Goal: Information Seeking & Learning: Learn about a topic

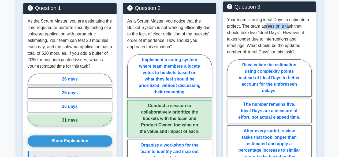
drag, startPoint x: 267, startPoint y: 21, endPoint x: 288, endPoint y: 19, distance: 20.5
click at [288, 19] on p "Your team is using ideal Days to estimate a project. The team agrees on a task …" at bounding box center [269, 36] width 85 height 39
drag, startPoint x: 249, startPoint y: 30, endPoint x: 259, endPoint y: 28, distance: 9.8
click at [257, 29] on p "Your team is using ideal Days to estimate a project. The team agrees on a task …" at bounding box center [269, 36] width 85 height 39
drag, startPoint x: 255, startPoint y: 33, endPoint x: 259, endPoint y: 32, distance: 3.8
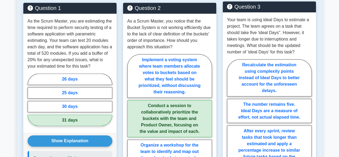
click at [257, 32] on p "Your team is using ideal Days to estimate a project. The team agrees on a task …" at bounding box center [269, 36] width 85 height 39
drag, startPoint x: 265, startPoint y: 32, endPoint x: 273, endPoint y: 32, distance: 8.8
click at [268, 32] on p "Your team is using ideal Days to estimate a project. The team agrees on a task …" at bounding box center [269, 36] width 85 height 39
drag, startPoint x: 273, startPoint y: 32, endPoint x: 290, endPoint y: 32, distance: 16.4
click at [290, 32] on p "Your team is using ideal Days to estimate a project. The team agrees on a task …" at bounding box center [269, 36] width 85 height 39
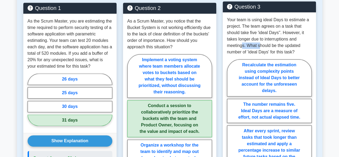
click at [264, 40] on p "Your team is using ideal Days to estimate a project. The team agrees on a task …" at bounding box center [269, 36] width 85 height 39
drag, startPoint x: 283, startPoint y: 39, endPoint x: 287, endPoint y: 40, distance: 4.3
click at [287, 40] on p "Your team is using ideal Days to estimate a project. The team agrees on a task …" at bounding box center [269, 36] width 85 height 39
click at [299, 42] on p "Your team is using ideal Days to estimate a project. The team agrees on a task …" at bounding box center [269, 36] width 85 height 39
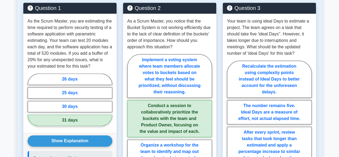
scroll to position [306, 0]
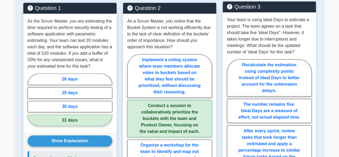
click at [294, 37] on p "Your team is using ideal Days to estimate a project. The team agrees on a task …" at bounding box center [269, 36] width 85 height 39
drag, startPoint x: 281, startPoint y: 40, endPoint x: 288, endPoint y: 39, distance: 6.6
click at [281, 40] on p "Your team is using ideal Days to estimate a project. The team agrees on a task …" at bounding box center [269, 36] width 85 height 39
click at [270, 102] on label "The number remains five. Ideal Days are a measure of effort, not actual elapsed…" at bounding box center [269, 111] width 85 height 24
click at [231, 156] on input "The number remains five. Ideal Days are a measure of effort, not actual elapsed…" at bounding box center [228, 157] width 3 height 3
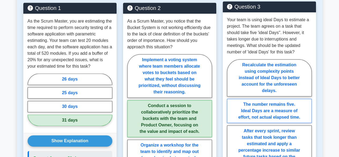
radio input "true"
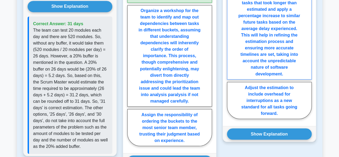
scroll to position [520, 0]
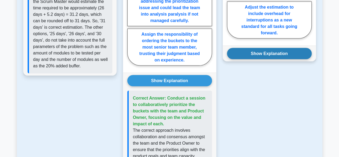
click at [281, 49] on button "Show Explanation" at bounding box center [269, 53] width 85 height 11
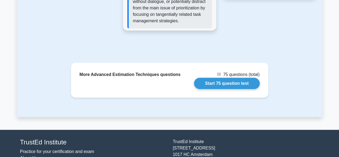
scroll to position [750, 0]
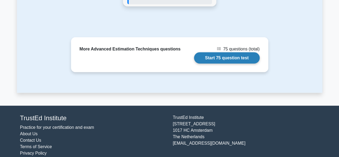
click at [227, 52] on link "Start 75 question test" at bounding box center [227, 57] width 66 height 11
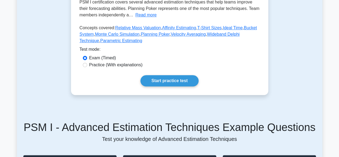
scroll to position [133, 0]
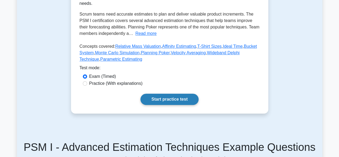
click at [175, 94] on link "Start practice test" at bounding box center [169, 99] width 58 height 11
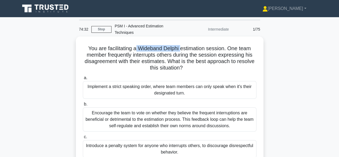
drag, startPoint x: 181, startPoint y: 42, endPoint x: 135, endPoint y: 42, distance: 46.1
click at [135, 45] on h5 "You are facilitating a Wideband Delphi estimation session. One team member freq…" at bounding box center [169, 58] width 175 height 26
click at [213, 48] on h5 "You are facilitating a Wideband Delphi estimation session. One team member freq…" at bounding box center [169, 58] width 175 height 26
drag, startPoint x: 208, startPoint y: 42, endPoint x: 137, endPoint y: 40, distance: 70.8
click at [137, 45] on h5 "You are facilitating a Wideband Delphi estimation session. One team member freq…" at bounding box center [169, 58] width 175 height 26
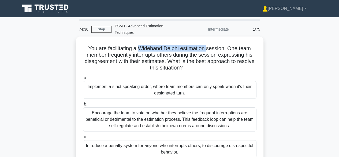
copy h5 "Wideband Delphi estimation"
click at [136, 62] on h5 "You are facilitating a Wideband Delphi estimation session. One team member freq…" at bounding box center [169, 58] width 175 height 26
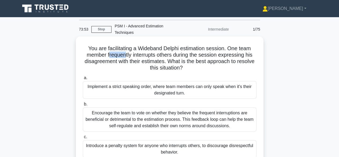
drag, startPoint x: 108, startPoint y: 49, endPoint x: 128, endPoint y: 47, distance: 20.1
click at [127, 47] on h5 "You are facilitating a Wideband Delphi estimation session. One team member freq…" at bounding box center [169, 58] width 175 height 26
drag, startPoint x: 132, startPoint y: 47, endPoint x: 144, endPoint y: 47, distance: 12.6
click at [143, 47] on h5 "You are facilitating a Wideband Delphi estimation session. One team member freq…" at bounding box center [169, 58] width 175 height 26
click at [152, 48] on h5 "You are facilitating a Wideband Delphi estimation session. One team member freq…" at bounding box center [169, 58] width 175 height 26
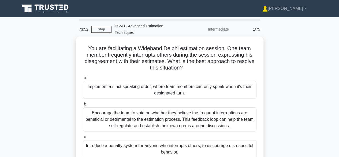
drag, startPoint x: 155, startPoint y: 48, endPoint x: 162, endPoint y: 49, distance: 7.2
click at [157, 49] on h5 "You are facilitating a Wideband Delphi estimation session. One team member freq…" at bounding box center [169, 58] width 175 height 26
click at [164, 49] on h5 "You are facilitating a Wideband Delphi estimation session. One team member freq…" at bounding box center [169, 58] width 175 height 26
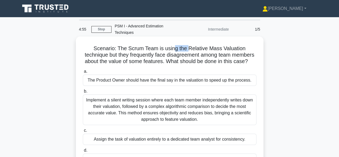
drag, startPoint x: 190, startPoint y: 43, endPoint x: 200, endPoint y: 43, distance: 10.2
click at [191, 45] on h5 "Scenario: The Scrum Team is using the Relative Mass Valuation technique but the…" at bounding box center [169, 55] width 175 height 20
drag, startPoint x: 200, startPoint y: 43, endPoint x: 205, endPoint y: 43, distance: 4.0
click at [204, 45] on h5 "Scenario: The Scrum Team is using the Relative Mass Valuation technique but the…" at bounding box center [169, 55] width 175 height 20
click at [210, 45] on h5 "Scenario: The Scrum Team is using the Relative Mass Valuation technique but the…" at bounding box center [169, 55] width 175 height 20
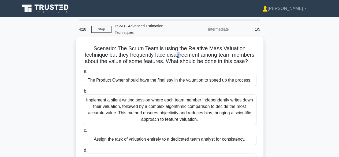
drag, startPoint x: 190, startPoint y: 46, endPoint x: 202, endPoint y: 46, distance: 12.3
click at [196, 46] on h5 "Scenario: The Scrum Team is using the Relative Mass Valuation technique but the…" at bounding box center [169, 55] width 175 height 20
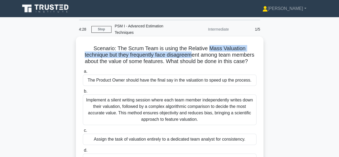
drag, startPoint x: 204, startPoint y: 46, endPoint x: 226, endPoint y: 44, distance: 21.7
click at [222, 45] on h5 "Scenario: The Scrum Team is using the Relative Mass Valuation technique but the…" at bounding box center [169, 55] width 175 height 20
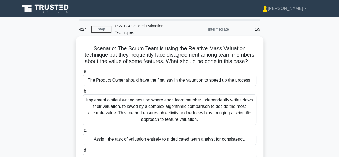
drag, startPoint x: 166, startPoint y: 42, endPoint x: 172, endPoint y: 43, distance: 6.0
click at [167, 45] on h5 "Scenario: The Scrum Team is using the Relative Mass Valuation technique but the…" at bounding box center [169, 55] width 175 height 20
drag, startPoint x: 194, startPoint y: 49, endPoint x: 199, endPoint y: 49, distance: 5.4
click at [197, 49] on h5 "Scenario: The Scrum Team is using the Relative Mass Valuation technique but the…" at bounding box center [169, 55] width 175 height 20
drag, startPoint x: 199, startPoint y: 49, endPoint x: 205, endPoint y: 50, distance: 6.1
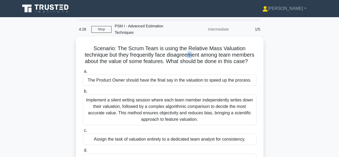
click at [205, 50] on h5 "Scenario: The Scrum Team is using the Relative Mass Valuation technique but the…" at bounding box center [169, 55] width 175 height 20
click at [222, 47] on h5 "Scenario: The Scrum Team is using the Relative Mass Valuation technique but the…" at bounding box center [169, 55] width 175 height 20
click at [127, 55] on h5 "Scenario: The Scrum Team is using the Relative Mass Valuation technique but the…" at bounding box center [169, 55] width 175 height 20
drag, startPoint x: 154, startPoint y: 54, endPoint x: 168, endPoint y: 54, distance: 14.5
click at [168, 54] on h5 "Scenario: The Scrum Team is using the Relative Mass Valuation technique but the…" at bounding box center [169, 55] width 175 height 20
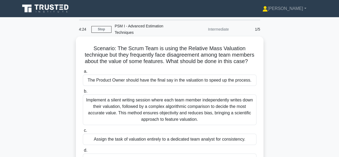
click at [176, 54] on h5 "Scenario: The Scrum Team is using the Relative Mass Valuation technique but the…" at bounding box center [169, 55] width 175 height 20
drag, startPoint x: 181, startPoint y: 53, endPoint x: 189, endPoint y: 54, distance: 7.5
click at [182, 53] on h5 "Scenario: The Scrum Team is using the Relative Mass Valuation technique but the…" at bounding box center [169, 55] width 175 height 20
drag, startPoint x: 189, startPoint y: 54, endPoint x: 198, endPoint y: 56, distance: 9.8
click at [198, 56] on h5 "Scenario: The Scrum Team is using the Relative Mass Valuation technique but the…" at bounding box center [169, 55] width 175 height 20
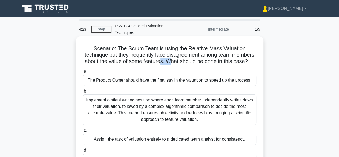
drag, startPoint x: 199, startPoint y: 56, endPoint x: 199, endPoint y: 53, distance: 3.0
click at [199, 56] on h5 "Scenario: The Scrum Team is using the Relative Mass Valuation technique but the…" at bounding box center [169, 55] width 175 height 20
drag, startPoint x: 234, startPoint y: 54, endPoint x: 243, endPoint y: 55, distance: 9.7
click at [239, 55] on h5 "Scenario: The Scrum Team is using the Relative Mass Valuation technique but the…" at bounding box center [169, 55] width 175 height 20
drag, startPoint x: 188, startPoint y: 43, endPoint x: 262, endPoint y: 41, distance: 73.7
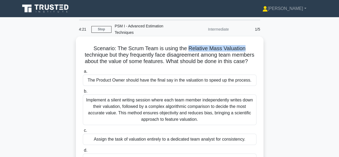
click at [262, 41] on div "Scenario: The Scrum Team is using the Relative Mass Valuation technique but the…" at bounding box center [170, 104] width 188 height 136
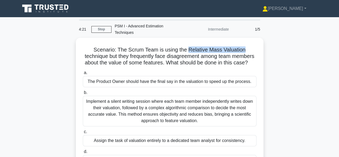
copy h5 "Relative Mass Valuation"
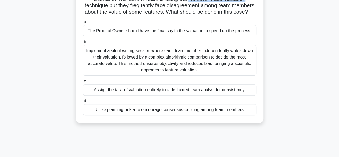
scroll to position [80, 0]
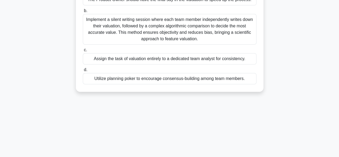
click at [122, 80] on div "Utilize planning poker to encourage consensus-building among team members." at bounding box center [170, 78] width 174 height 11
click at [83, 72] on input "d. Utilize planning poker to encourage consensus-building among team members." at bounding box center [83, 69] width 0 height 3
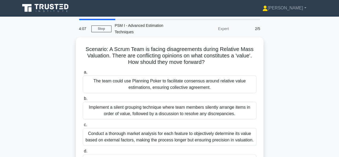
scroll to position [0, 0]
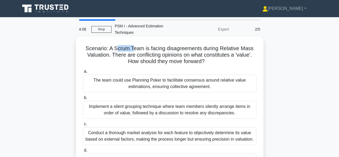
drag, startPoint x: 116, startPoint y: 41, endPoint x: 134, endPoint y: 41, distance: 17.4
click at [133, 45] on h5 "Scenario: A Scrum Team is facing disagreements during Relative Mass Valuation. …" at bounding box center [169, 55] width 175 height 20
drag, startPoint x: 160, startPoint y: 40, endPoint x: 176, endPoint y: 40, distance: 15.3
click at [172, 45] on h5 "Scenario: A Scrum Team is facing disagreements during Relative Mass Valuation. …" at bounding box center [169, 55] width 175 height 20
drag, startPoint x: 179, startPoint y: 41, endPoint x: 198, endPoint y: 42, distance: 18.8
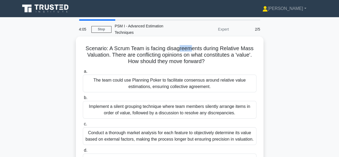
click at [194, 45] on h5 "Scenario: A Scrum Team is facing disagreements during Relative Mass Valuation. …" at bounding box center [169, 55] width 175 height 20
drag, startPoint x: 217, startPoint y: 43, endPoint x: 246, endPoint y: 43, distance: 28.9
click at [245, 45] on h5 "Scenario: A Scrum Team is facing disagreements during Relative Mass Valuation. …" at bounding box center [169, 55] width 175 height 20
drag, startPoint x: 168, startPoint y: 48, endPoint x: 179, endPoint y: 48, distance: 10.7
click at [179, 48] on h5 "Scenario: A Scrum Team is facing disagreements during Relative Mass Valuation. …" at bounding box center [169, 55] width 175 height 20
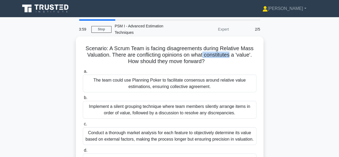
drag, startPoint x: 205, startPoint y: 50, endPoint x: 232, endPoint y: 51, distance: 27.1
click at [232, 51] on h5 "Scenario: A Scrum Team is facing disagreements during Relative Mass Valuation. …" at bounding box center [169, 55] width 175 height 20
copy h5 "constitutes"
click at [180, 45] on h5 "Scenario: A Scrum Team is facing disagreements during Relative Mass Valuation. …" at bounding box center [169, 55] width 175 height 20
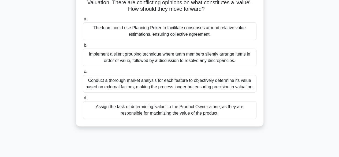
scroll to position [54, 0]
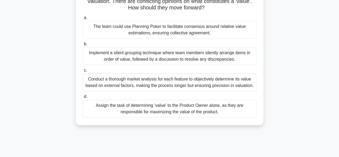
click at [169, 24] on div "The team could use Planning Poker to facilitate consensus around relative value…" at bounding box center [170, 30] width 174 height 18
click at [83, 20] on input "a. The team could use Planning Poker to facilitate consensus around relative va…" at bounding box center [83, 17] width 0 height 3
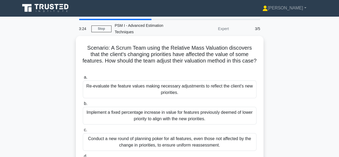
scroll to position [0, 0]
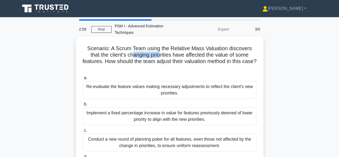
drag, startPoint x: 148, startPoint y: 49, endPoint x: 163, endPoint y: 48, distance: 14.5
click at [161, 48] on h5 "Scenario: A Scrum Team using the Relative Mass Valuation discovers that the cli…" at bounding box center [169, 58] width 175 height 26
drag, startPoint x: 174, startPoint y: 48, endPoint x: 186, endPoint y: 48, distance: 11.8
click at [186, 48] on h5 "Scenario: A Scrum Team using the Relative Mass Valuation discovers that the cli…" at bounding box center [169, 58] width 175 height 26
drag, startPoint x: 195, startPoint y: 47, endPoint x: 210, endPoint y: 47, distance: 15.3
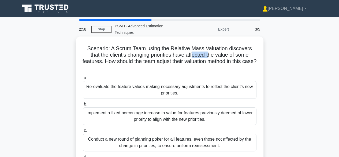
click at [210, 47] on h5 "Scenario: A Scrum Team using the Relative Mass Valuation discovers that the cli…" at bounding box center [169, 58] width 175 height 26
click at [230, 49] on h5 "Scenario: A Scrum Team using the Relative Mass Valuation discovers that the cli…" at bounding box center [169, 58] width 175 height 26
click at [196, 46] on h5 "Scenario: A Scrum Team using the Relative Mass Valuation discovers that the cli…" at bounding box center [169, 58] width 175 height 26
drag, startPoint x: 153, startPoint y: 55, endPoint x: 157, endPoint y: 55, distance: 3.2
click at [157, 55] on h5 "Scenario: A Scrum Team using the Relative Mass Valuation discovers that the cli…" at bounding box center [169, 58] width 175 height 26
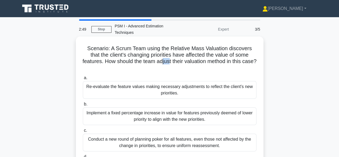
drag, startPoint x: 174, startPoint y: 54, endPoint x: 177, endPoint y: 54, distance: 2.9
click at [177, 54] on h5 "Scenario: A Scrum Team using the Relative Mass Valuation discovers that the cli…" at bounding box center [169, 58] width 175 height 26
drag, startPoint x: 192, startPoint y: 54, endPoint x: 199, endPoint y: 54, distance: 7.2
click at [198, 54] on h5 "Scenario: A Scrum Team using the Relative Mass Valuation discovers that the cli…" at bounding box center [169, 58] width 175 height 26
click at [211, 55] on h5 "Scenario: A Scrum Team using the Relative Mass Valuation discovers that the cli…" at bounding box center [169, 58] width 175 height 26
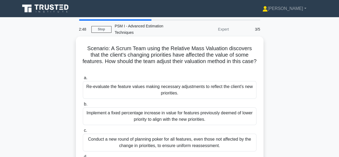
drag, startPoint x: 231, startPoint y: 55, endPoint x: 236, endPoint y: 55, distance: 5.7
click at [236, 55] on h5 "Scenario: A Scrum Team using the Relative Mass Valuation discovers that the cli…" at bounding box center [169, 58] width 175 height 26
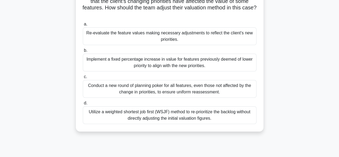
click at [143, 113] on div "Utilize a weighted shortest job first (WSJF) method to re-prioritize the backlo…" at bounding box center [170, 115] width 174 height 18
click at [83, 105] on input "d. Utilize a weighted shortest job first (WSJF) method to re-prioritize the bac…" at bounding box center [83, 102] width 0 height 3
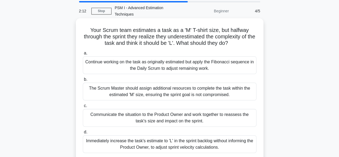
scroll to position [27, 0]
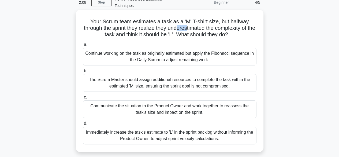
drag, startPoint x: 190, startPoint y: 20, endPoint x: 195, endPoint y: 20, distance: 4.8
click at [194, 20] on h5 "Your Scrum team estimates a task as a 'M' T-shirt size, but halfway through the…" at bounding box center [169, 28] width 175 height 20
drag, startPoint x: 204, startPoint y: 23, endPoint x: 212, endPoint y: 22, distance: 7.8
click at [211, 22] on h5 "Your Scrum team estimates a task as a 'M' T-shirt size, but halfway through the…" at bounding box center [169, 28] width 175 height 20
drag, startPoint x: 227, startPoint y: 22, endPoint x: 240, endPoint y: 21, distance: 12.9
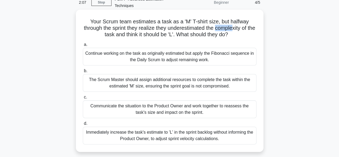
click at [239, 21] on h5 "Your Scrum team estimates a task as a 'M' T-shirt size, but halfway through the…" at bounding box center [169, 28] width 175 height 20
drag, startPoint x: 251, startPoint y: 22, endPoint x: 244, endPoint y: 24, distance: 7.4
click at [252, 23] on h5 "Your Scrum team estimates a task as a 'M' T-shirt size, but halfway through the…" at bounding box center [169, 28] width 175 height 20
drag, startPoint x: 136, startPoint y: 28, endPoint x: 152, endPoint y: 28, distance: 16.3
click at [152, 28] on h5 "Your Scrum team estimates a task as a 'M' T-shirt size, but halfway through the…" at bounding box center [169, 28] width 175 height 20
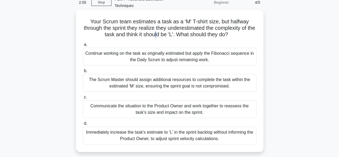
click at [161, 28] on h5 "Your Scrum team estimates a task as a 'M' T-shirt size, but halfway through the…" at bounding box center [169, 28] width 175 height 20
drag, startPoint x: 175, startPoint y: 28, endPoint x: 181, endPoint y: 28, distance: 6.2
click at [181, 28] on h5 "Your Scrum team estimates a task as a 'M' T-shirt size, but halfway through the…" at bounding box center [169, 28] width 175 height 20
drag, startPoint x: 194, startPoint y: 27, endPoint x: 207, endPoint y: 28, distance: 12.6
click at [205, 28] on h5 "Your Scrum team estimates a task as a 'M' T-shirt size, but halfway through the…" at bounding box center [169, 28] width 175 height 20
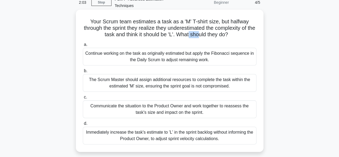
drag, startPoint x: 212, startPoint y: 28, endPoint x: 235, endPoint y: 29, distance: 23.6
click at [235, 29] on h5 "Your Scrum team estimates a task as a 'M' T-shirt size, but halfway through the…" at bounding box center [169, 28] width 175 height 20
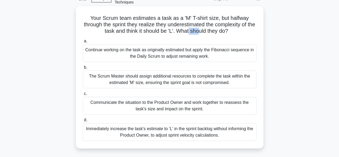
scroll to position [54, 0]
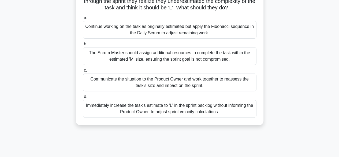
click at [147, 75] on div "Communicate the situation to the Product Owner and work together to reassess th…" at bounding box center [170, 82] width 174 height 18
click at [83, 72] on input "c. Communicate the situation to the Product Owner and work together to reassess…" at bounding box center [83, 70] width 0 height 3
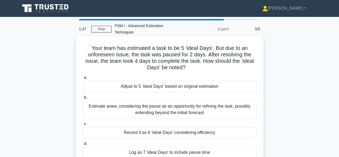
scroll to position [0, 0]
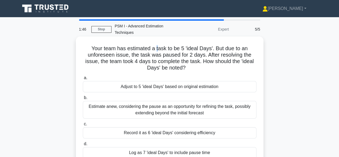
drag, startPoint x: 156, startPoint y: 40, endPoint x: 163, endPoint y: 40, distance: 7.0
click at [162, 45] on h5 "Your team has estimated a task to be 5 'ideal Days'. But due to an unforeseen i…" at bounding box center [169, 58] width 175 height 26
drag, startPoint x: 165, startPoint y: 48, endPoint x: 173, endPoint y: 49, distance: 8.1
click at [173, 49] on h5 "Your team has estimated a task to be 5 'ideal Days'. But due to an unforeseen i…" at bounding box center [169, 58] width 175 height 26
drag, startPoint x: 192, startPoint y: 49, endPoint x: 202, endPoint y: 49, distance: 10.5
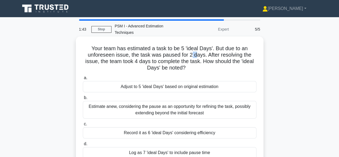
click at [199, 49] on h5 "Your team has estimated a task to be 5 'ideal Days'. But due to an unforeseen i…" at bounding box center [169, 58] width 175 height 26
drag, startPoint x: 224, startPoint y: 48, endPoint x: 232, endPoint y: 49, distance: 8.3
click at [232, 49] on h5 "Your team has estimated a task to be 5 'ideal Days'. But due to an unforeseen i…" at bounding box center [169, 58] width 175 height 26
drag, startPoint x: 162, startPoint y: 55, endPoint x: 169, endPoint y: 55, distance: 6.7
click at [169, 55] on h5 "Your team has estimated a task to be 5 'ideal Days'. But due to an unforeseen i…" at bounding box center [169, 58] width 175 height 26
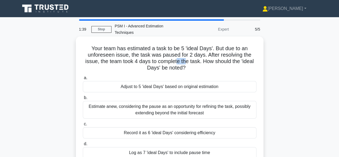
drag, startPoint x: 178, startPoint y: 55, endPoint x: 186, endPoint y: 55, distance: 7.8
click at [186, 55] on h5 "Your team has estimated a task to be 5 'ideal Days'. But due to an unforeseen i…" at bounding box center [169, 58] width 175 height 26
drag, startPoint x: 209, startPoint y: 56, endPoint x: 228, endPoint y: 55, distance: 19.0
click at [226, 55] on h5 "Your team has estimated a task to be 5 'ideal Days'. But due to an unforeseen i…" at bounding box center [169, 58] width 175 height 26
click at [166, 81] on div "Adjust to 5 'ideal Days' based on original estimation" at bounding box center [170, 86] width 174 height 11
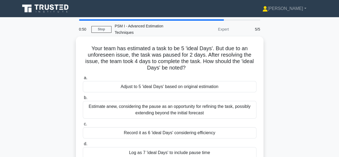
click at [83, 79] on input "a. Adjust to 5 'ideal Days' based on original estimation" at bounding box center [83, 77] width 0 height 3
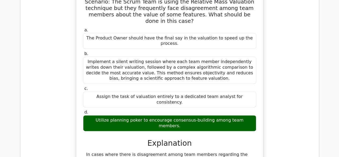
scroll to position [295, 0]
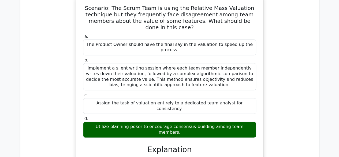
click at [18, 49] on div "Question Analysis Question # Topic Difficulty Result Time Spent Action 1 Advanc…" at bounding box center [170, 141] width 306 height 392
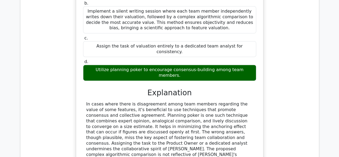
scroll to position [375, 0]
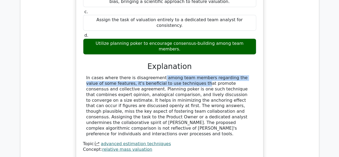
drag, startPoint x: 132, startPoint y: 60, endPoint x: 158, endPoint y: 64, distance: 26.5
click at [150, 75] on div "In cases where there is disagreement among team members regarding the value of …" at bounding box center [169, 105] width 167 height 61
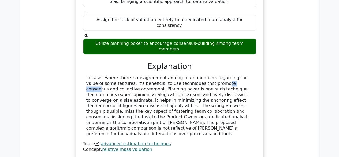
click at [183, 75] on div "In cases where there is disagreement among team members regarding the value of …" at bounding box center [169, 105] width 167 height 61
drag, startPoint x: 225, startPoint y: 65, endPoint x: 237, endPoint y: 65, distance: 11.8
click at [228, 75] on div "In cases where there is disagreement among team members regarding the value of …" at bounding box center [169, 105] width 167 height 61
drag, startPoint x: 242, startPoint y: 65, endPoint x: 169, endPoint y: 75, distance: 74.4
click at [250, 75] on div "In cases where there is disagreement among team members regarding the value of …" at bounding box center [169, 105] width 167 height 61
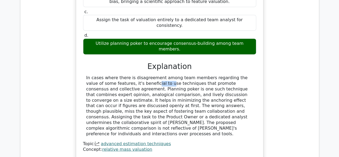
drag, startPoint x: 108, startPoint y: 67, endPoint x: 142, endPoint y: 67, distance: 34.3
click at [121, 75] on div "In cases where there is disagreement among team members regarding the value of …" at bounding box center [169, 105] width 167 height 61
drag, startPoint x: 147, startPoint y: 67, endPoint x: 170, endPoint y: 66, distance: 23.3
click at [160, 75] on div "In cases where there is disagreement among team members regarding the value of …" at bounding box center [169, 105] width 167 height 61
drag, startPoint x: 170, startPoint y: 66, endPoint x: 190, endPoint y: 67, distance: 19.6
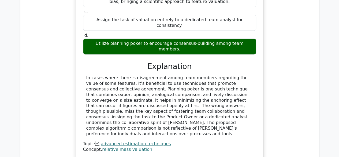
click at [179, 75] on div "In cases where there is disagreement among team members regarding the value of …" at bounding box center [169, 105] width 167 height 61
click at [204, 75] on div "In cases where there is disagreement among team members regarding the value of …" at bounding box center [169, 105] width 167 height 61
drag, startPoint x: 221, startPoint y: 66, endPoint x: 225, endPoint y: 67, distance: 4.4
click at [223, 75] on div "In cases where there is disagreement among team members regarding the value of …" at bounding box center [169, 105] width 167 height 61
drag, startPoint x: 161, startPoint y: 73, endPoint x: 204, endPoint y: 71, distance: 42.9
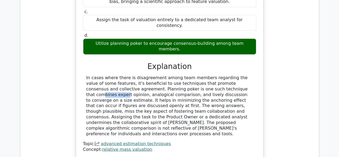
click at [197, 75] on div "In cases where there is disagreement among team members regarding the value of …" at bounding box center [169, 105] width 167 height 61
click at [207, 75] on div "In cases where there is disagreement among team members regarding the value of …" at bounding box center [169, 105] width 167 height 61
click at [136, 75] on div "In cases where there is disagreement among team members regarding the value of …" at bounding box center [169, 105] width 167 height 61
drag, startPoint x: 157, startPoint y: 72, endPoint x: 164, endPoint y: 71, distance: 7.2
click at [163, 75] on div "In cases where there is disagreement among team members regarding the value of …" at bounding box center [169, 105] width 167 height 61
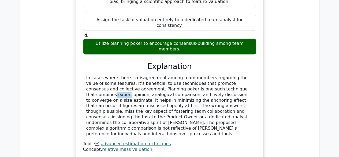
click at [188, 75] on div "In cases where there is disagreement among team members regarding the value of …" at bounding box center [169, 105] width 167 height 61
drag, startPoint x: 198, startPoint y: 70, endPoint x: 207, endPoint y: 70, distance: 9.6
click at [202, 75] on div "In cases where there is disagreement among team members regarding the value of …" at bounding box center [169, 105] width 167 height 61
drag, startPoint x: 207, startPoint y: 70, endPoint x: 229, endPoint y: 71, distance: 21.5
click at [224, 75] on div "In cases where there is disagreement among team members regarding the value of …" at bounding box center [169, 105] width 167 height 61
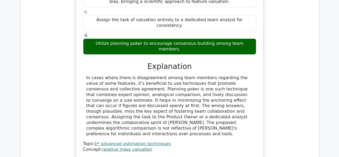
drag, startPoint x: 88, startPoint y: 78, endPoint x: 81, endPoint y: 76, distance: 6.9
click at [87, 78] on div "In cases where there is disagreement among team members regarding the value of …" at bounding box center [169, 105] width 167 height 61
drag, startPoint x: 94, startPoint y: 73, endPoint x: 105, endPoint y: 76, distance: 11.0
click at [105, 76] on div "Scenario: The Scrum Team is using the Relative Mass Valuation technique but the…" at bounding box center [169, 35] width 183 height 241
copy div "analogical"
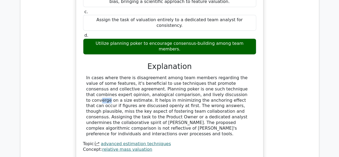
click at [160, 76] on div "In cases where there is disagreement among team members regarding the value of …" at bounding box center [169, 105] width 167 height 61
drag, startPoint x: 181, startPoint y: 79, endPoint x: 190, endPoint y: 77, distance: 9.4
click at [189, 77] on div "In cases where there is disagreement among team members regarding the value of …" at bounding box center [169, 105] width 167 height 61
drag, startPoint x: 194, startPoint y: 77, endPoint x: 207, endPoint y: 77, distance: 13.9
click at [206, 77] on div "In cases where there is disagreement among team members regarding the value of …" at bounding box center [169, 105] width 167 height 61
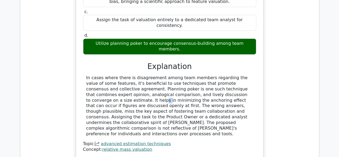
drag, startPoint x: 214, startPoint y: 77, endPoint x: 218, endPoint y: 77, distance: 4.3
click at [218, 77] on div "In cases where there is disagreement among team members regarding the value of …" at bounding box center [169, 105] width 167 height 61
click at [249, 76] on div "In cases where there is disagreement among team members regarding the value of …" at bounding box center [169, 105] width 167 height 61
click at [241, 77] on div "In cases where there is disagreement among team members regarding the value of …" at bounding box center [169, 105] width 167 height 61
drag, startPoint x: 117, startPoint y: 81, endPoint x: 126, endPoint y: 81, distance: 8.8
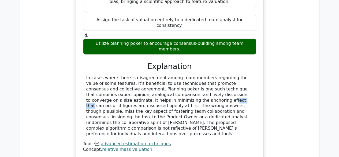
click at [126, 81] on div "In cases where there is disagreement among team members regarding the value of …" at bounding box center [169, 105] width 167 height 61
